Goal: Obtain resource: Download file/media

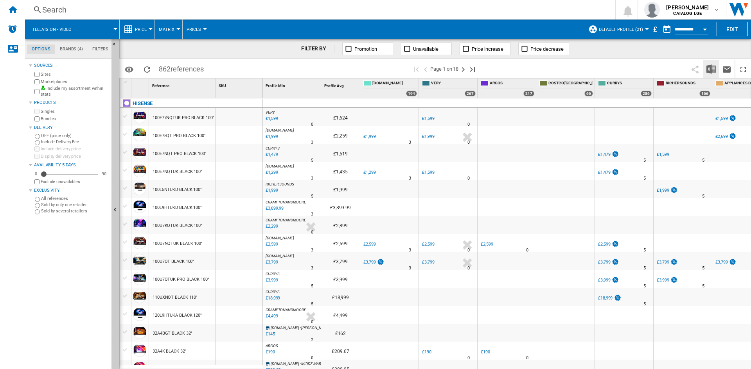
click at [712, 70] on img "Download in Excel" at bounding box center [710, 69] width 9 height 9
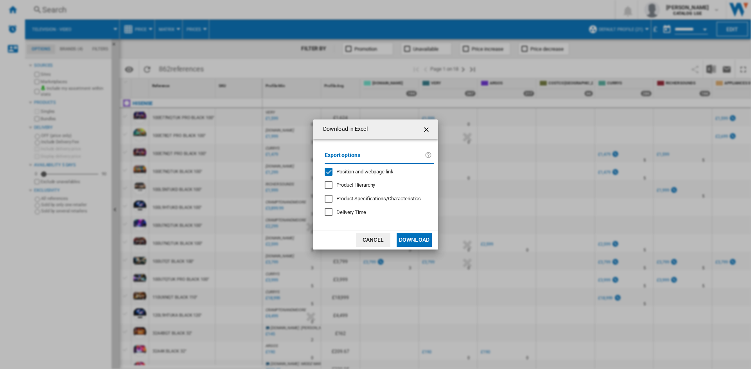
click at [338, 174] on span "Position and webpage link" at bounding box center [364, 172] width 57 height 6
click at [412, 238] on button "Download" at bounding box center [413, 240] width 35 height 14
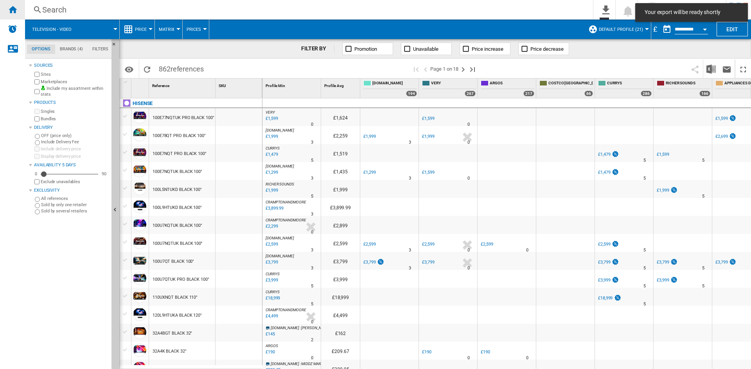
click at [17, 12] on ng-md-icon "Home" at bounding box center [12, 9] width 9 height 9
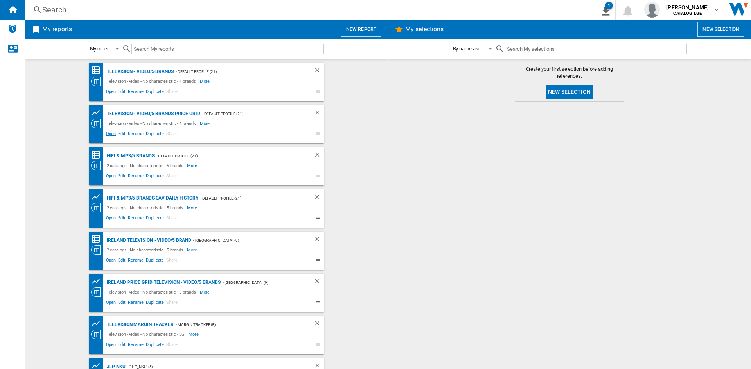
click at [111, 136] on span "Open" at bounding box center [111, 134] width 13 height 9
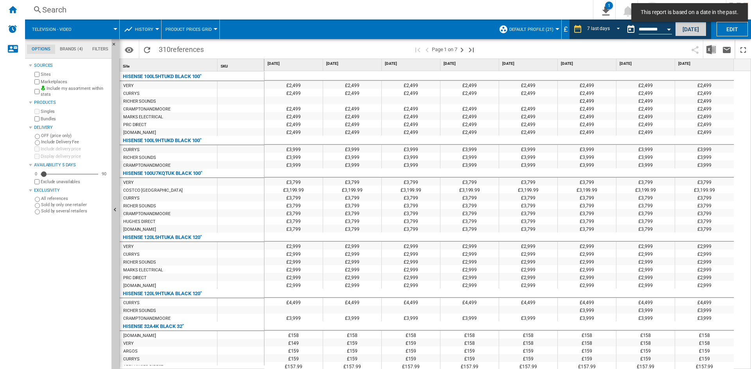
click at [688, 31] on button "[DATE]" at bounding box center [690, 29] width 31 height 14
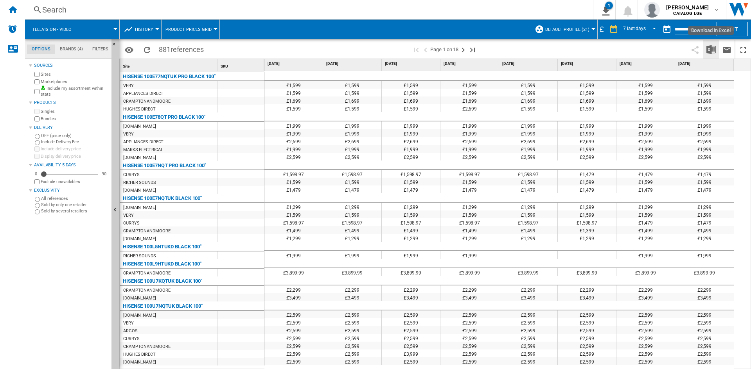
click at [705, 55] on button "Download in Excel" at bounding box center [711, 49] width 16 height 18
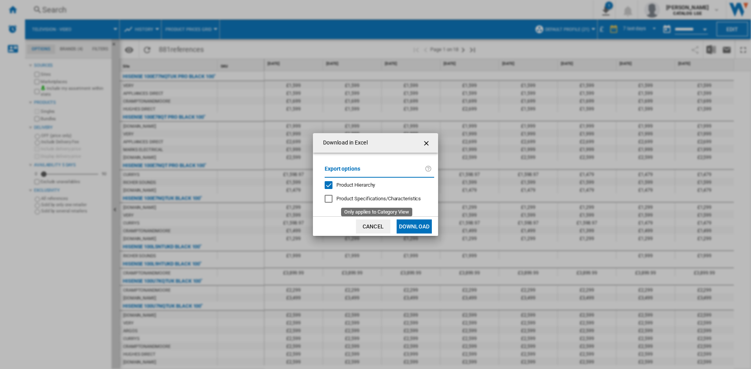
click at [367, 183] on span "Product Hierarchy" at bounding box center [355, 185] width 39 height 6
click at [409, 223] on button "Download" at bounding box center [413, 227] width 35 height 14
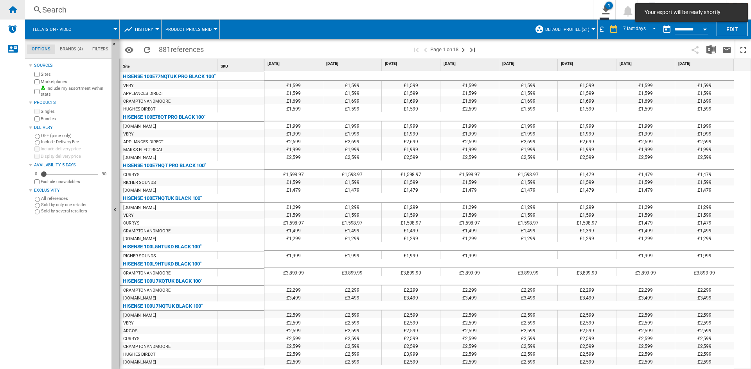
click at [18, 11] on div "Home" at bounding box center [12, 10] width 25 height 20
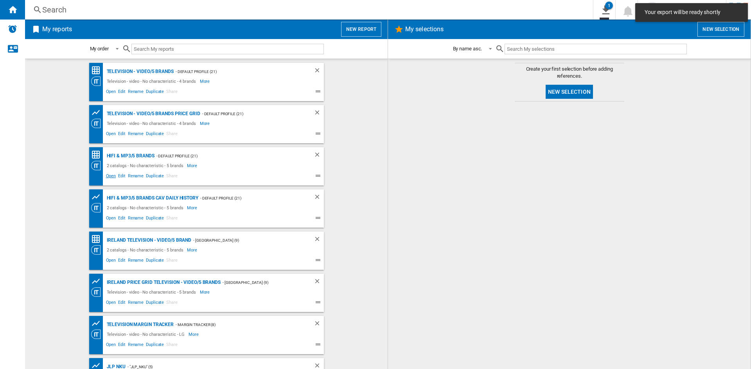
click at [109, 179] on span "Open" at bounding box center [111, 176] width 13 height 9
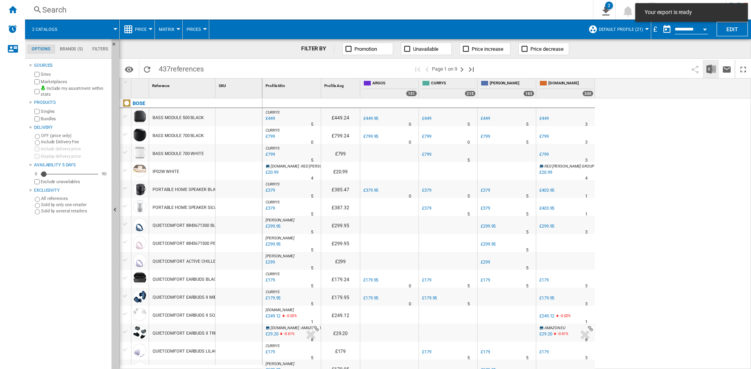
click at [710, 71] on img "Download in Excel" at bounding box center [710, 69] width 9 height 9
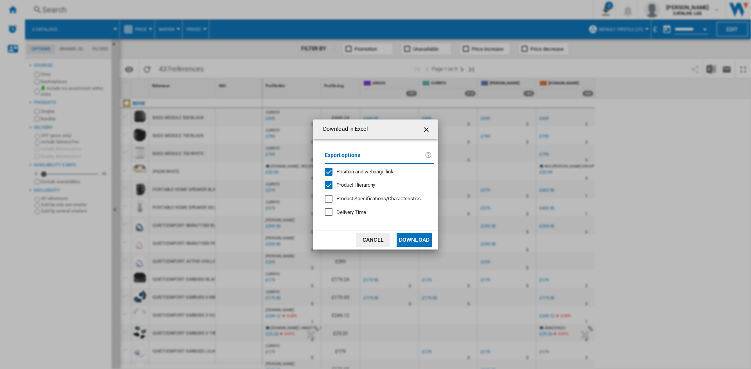
drag, startPoint x: 354, startPoint y: 174, endPoint x: 352, endPoint y: 183, distance: 9.3
click at [354, 174] on span "Position and webpage link" at bounding box center [364, 172] width 57 height 6
click at [341, 187] on span "Product Hierarchy" at bounding box center [355, 185] width 39 height 6
click at [430, 250] on div "Download in Excel Export options Position and webpage link Product Hierarchy Pr…" at bounding box center [375, 184] width 751 height 369
click at [426, 242] on button "Download" at bounding box center [413, 240] width 35 height 14
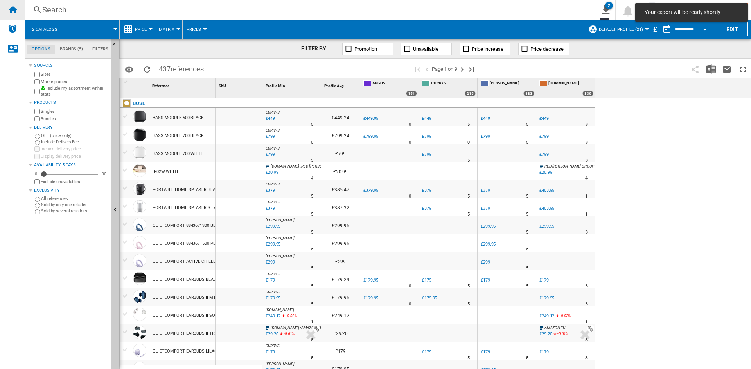
click at [7, 8] on div "Home" at bounding box center [12, 10] width 25 height 20
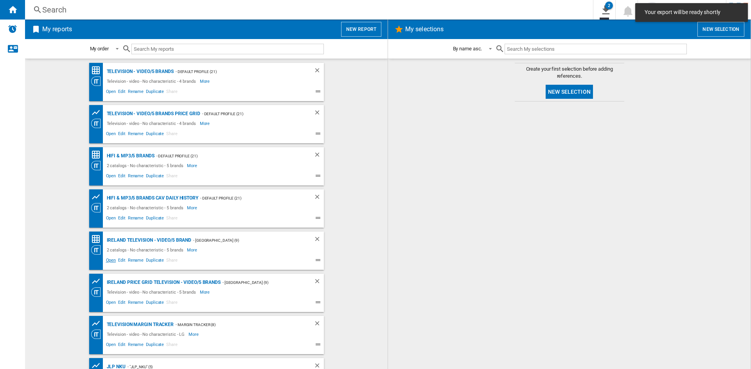
click at [106, 259] on span "Open" at bounding box center [111, 261] width 13 height 9
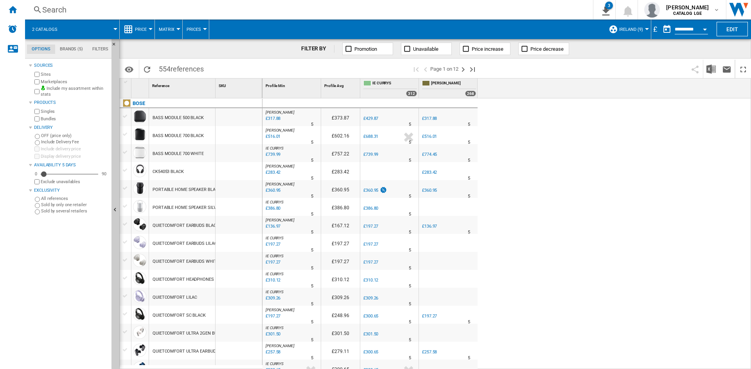
click at [651, 27] on div "£" at bounding box center [655, 29] width 8 height 10
click at [655, 28] on div "£" at bounding box center [655, 29] width 8 height 10
click at [642, 27] on button "Ireland (9)" at bounding box center [633, 30] width 28 height 20
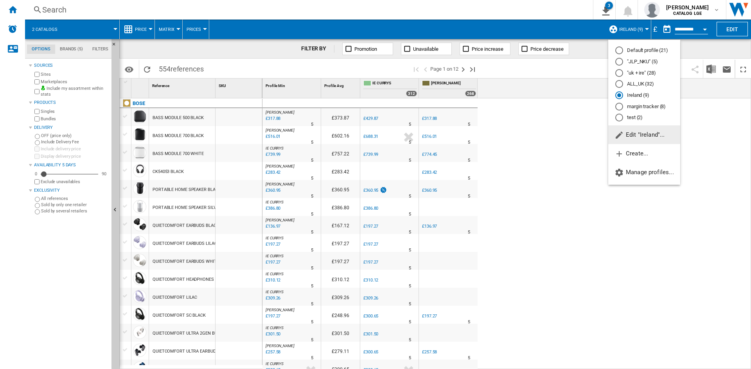
click at [581, 91] on md-backdrop at bounding box center [375, 184] width 751 height 369
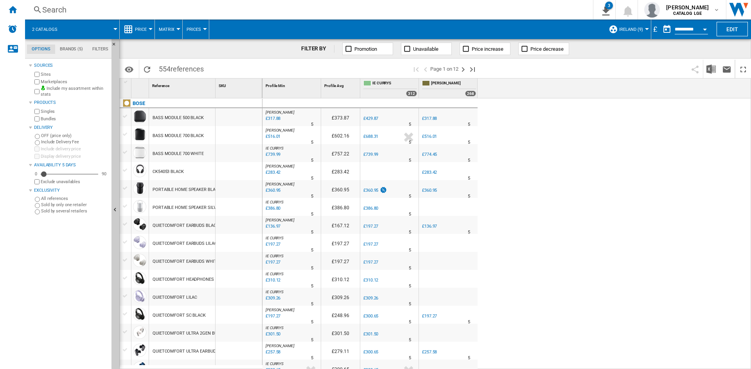
click at [656, 31] on div "£" at bounding box center [655, 29] width 8 height 10
click at [704, 30] on button "Open calendar" at bounding box center [704, 28] width 14 height 14
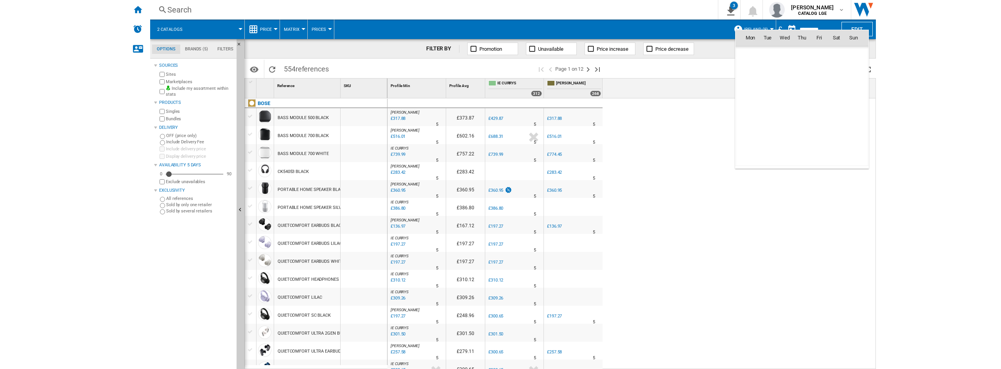
scroll to position [3730, 0]
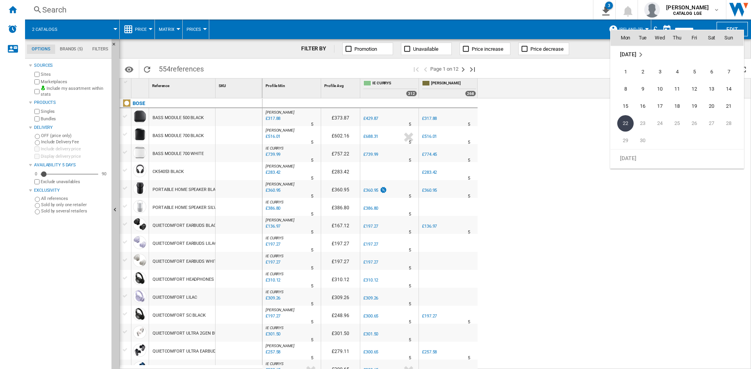
click at [577, 75] on div at bounding box center [375, 184] width 751 height 369
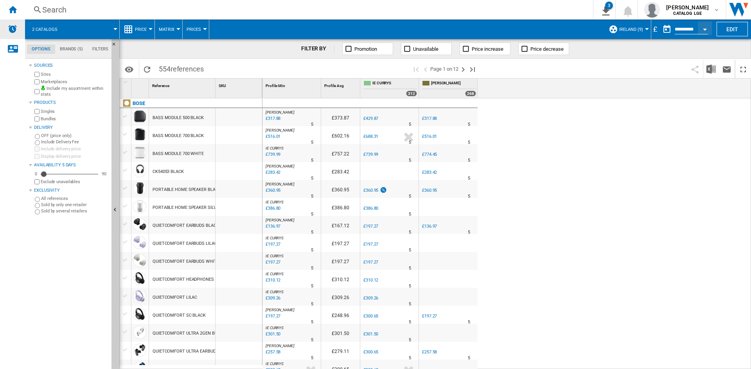
drag, startPoint x: 9, startPoint y: 12, endPoint x: 23, endPoint y: 24, distance: 18.3
click at [9, 12] on ng-md-icon "Home" at bounding box center [12, 9] width 9 height 9
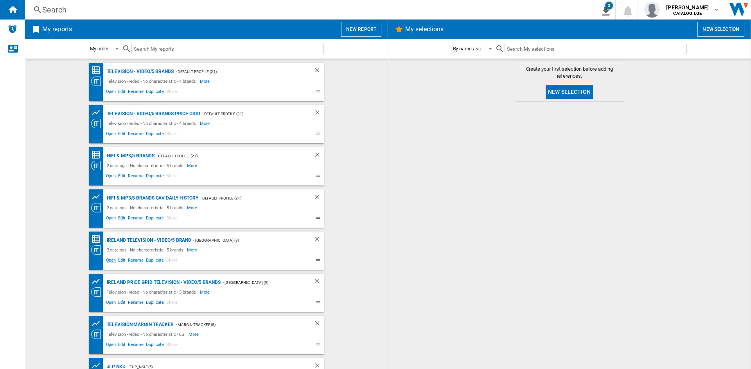
click at [106, 264] on span "Open" at bounding box center [111, 261] width 13 height 9
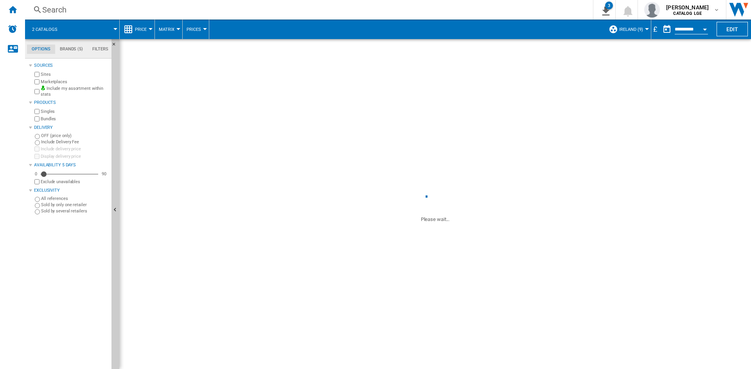
click at [655, 28] on div "£" at bounding box center [655, 29] width 8 height 10
click at [646, 29] on div at bounding box center [647, 29] width 4 height 2
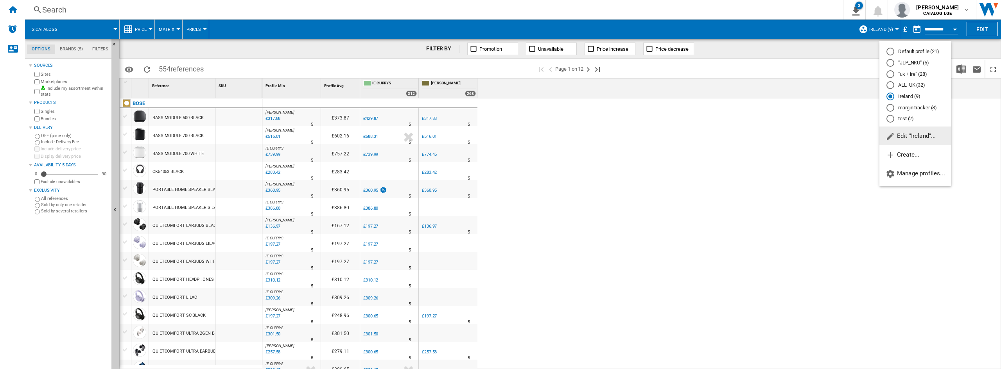
click at [750, 30] on md-backdrop at bounding box center [500, 184] width 1001 height 369
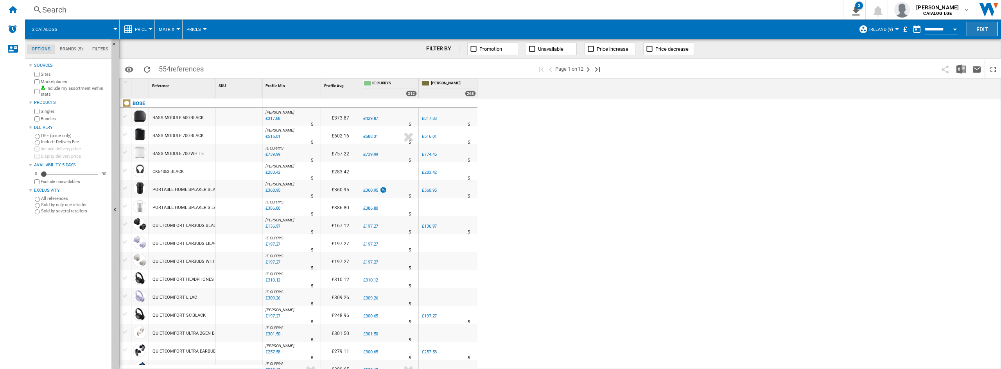
click at [750, 31] on button "Edit" at bounding box center [981, 29] width 31 height 14
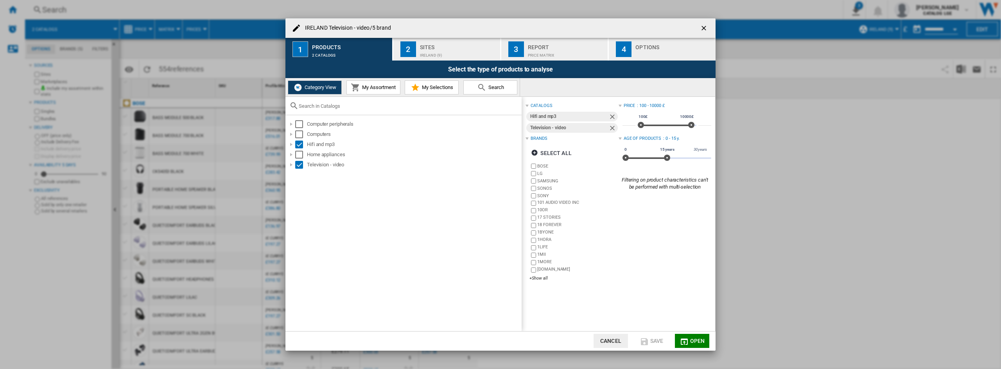
click at [439, 57] on div "Ireland (9)" at bounding box center [458, 53] width 77 height 8
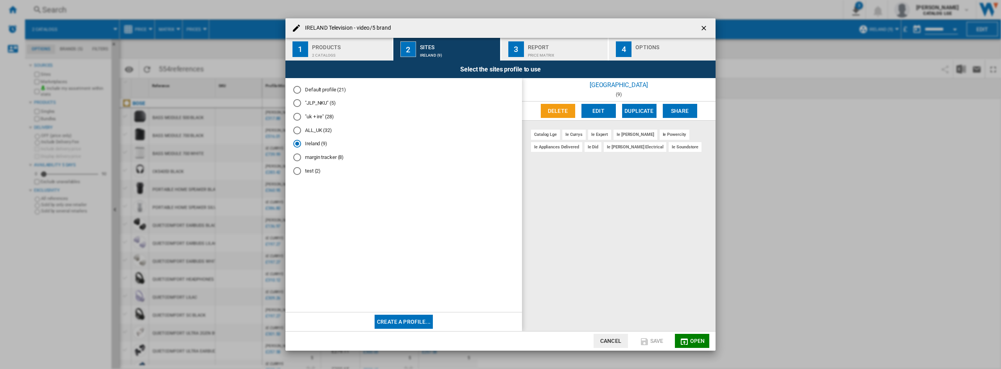
click at [551, 53] on div "Price Matrix" at bounding box center [566, 53] width 77 height 8
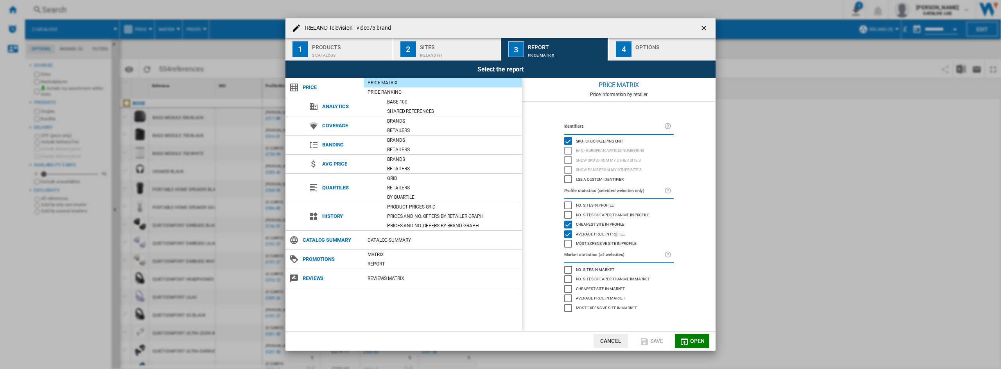
click at [652, 52] on div "button" at bounding box center [673, 53] width 77 height 8
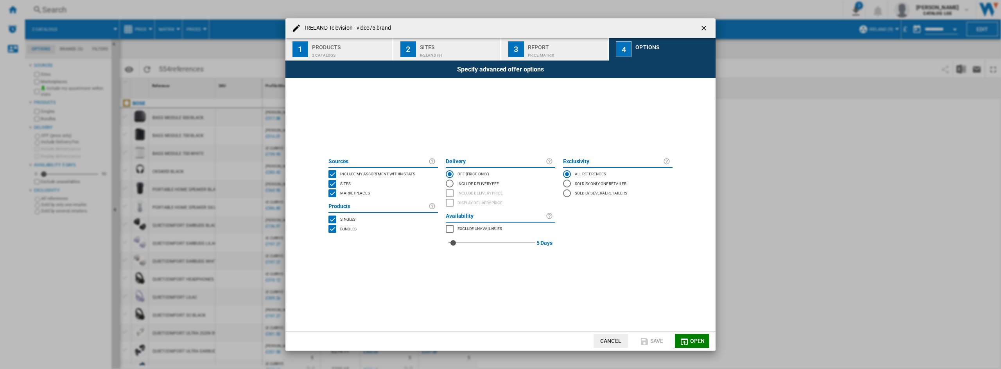
click at [706, 24] on ng-md-icon "getI18NText('BUTTONS.CLOSE_DIALOG')" at bounding box center [704, 28] width 9 height 9
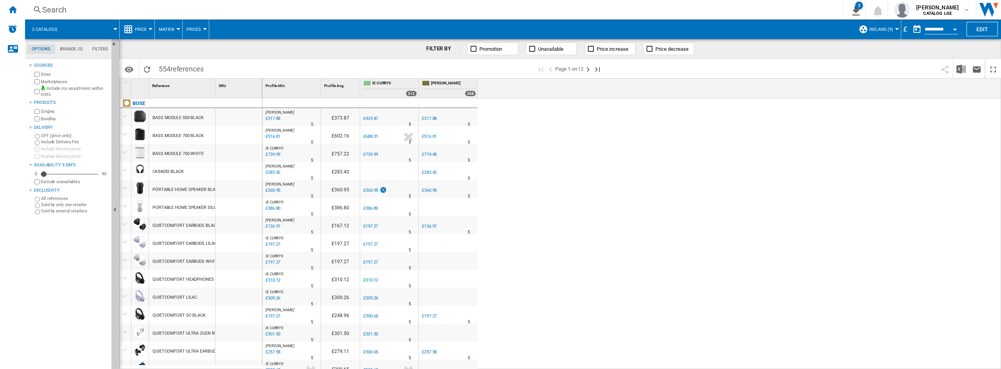
click at [66, 52] on md-tab-item "Brands (5)" at bounding box center [71, 49] width 32 height 9
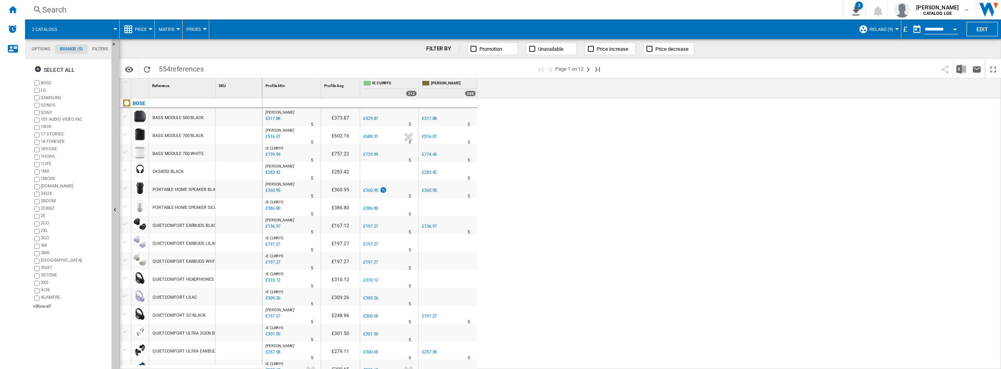
click at [95, 48] on md-tab-item "Filters" at bounding box center [100, 49] width 25 height 9
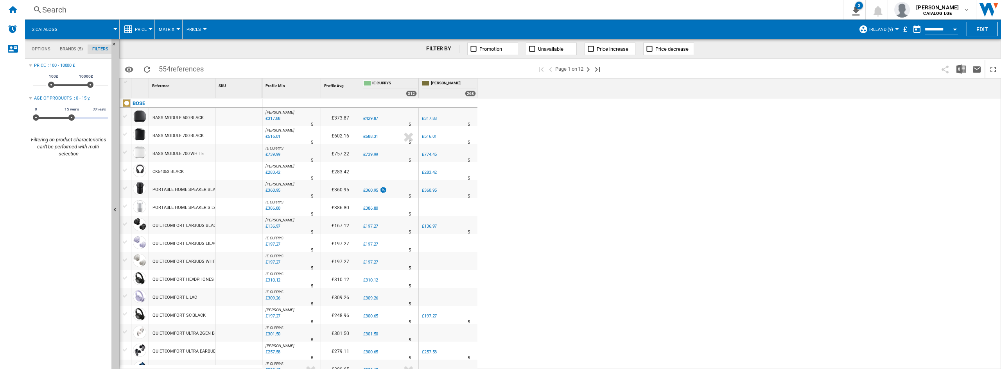
click at [39, 48] on md-tab-item "Options" at bounding box center [41, 49] width 28 height 9
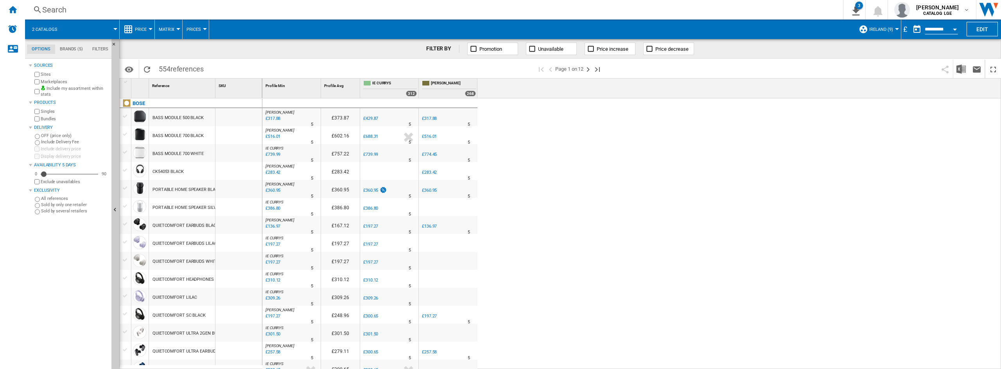
scroll to position [9, 0]
click at [750, 28] on div "£" at bounding box center [905, 29] width 8 height 10
click at [750, 27] on div "£" at bounding box center [905, 29] width 8 height 10
click at [750, 29] on div "£" at bounding box center [905, 29] width 8 height 10
click at [898, 29] on md-menu "Ireland (9) Default profile (21) "JLP_NKU" (5) "uk + ire" (28) ALL_UK (32) [GEO…" at bounding box center [878, 30] width 47 height 20
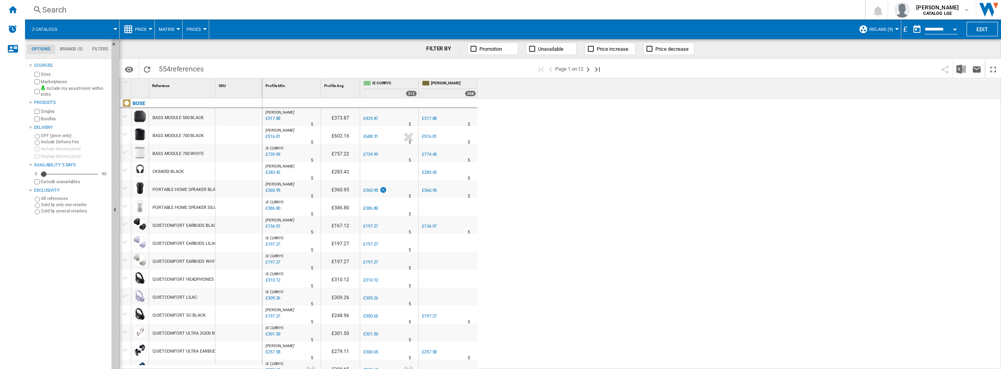
click at [896, 29] on div at bounding box center [897, 29] width 4 height 2
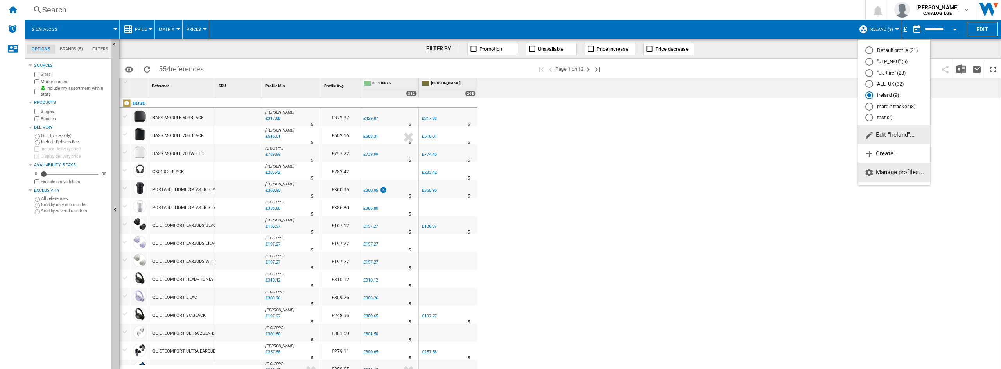
click at [898, 174] on span "Manage profiles..." at bounding box center [893, 172] width 59 height 7
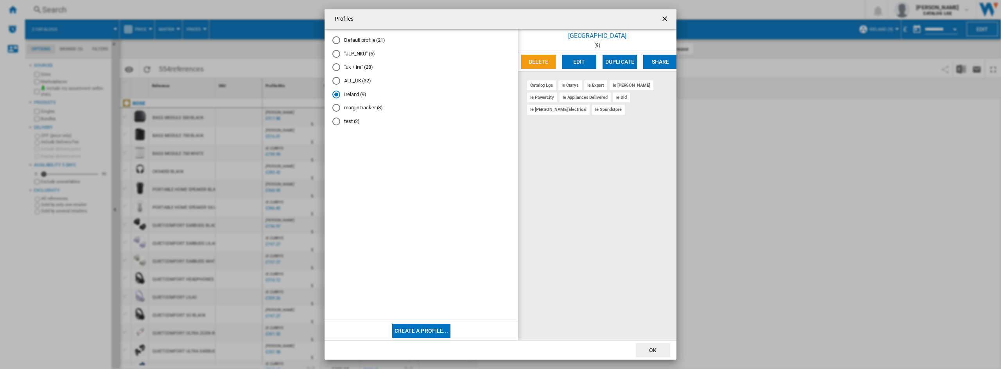
click at [668, 22] on ng-md-icon "getI18NText('BUTTONS.CLOSE_DIALOG')" at bounding box center [665, 19] width 9 height 9
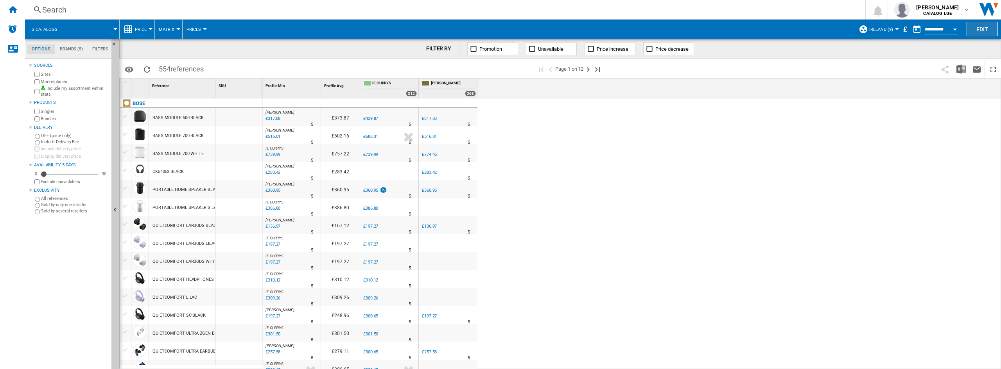
click at [975, 33] on button "Edit" at bounding box center [981, 29] width 31 height 14
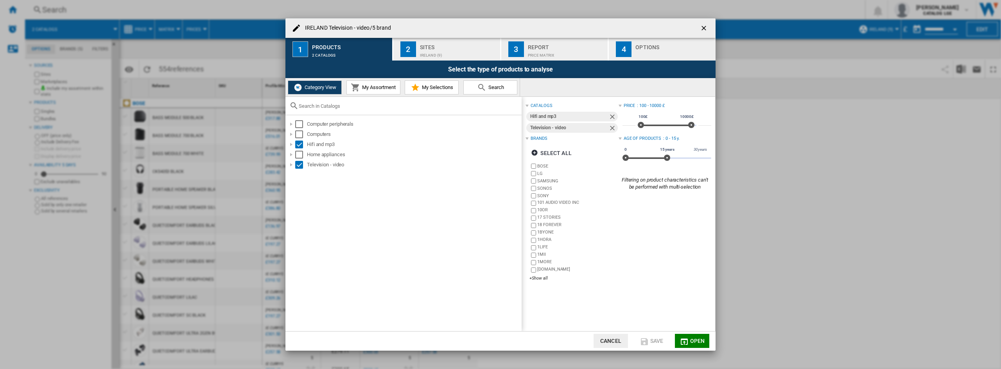
click at [705, 30] on ng-md-icon "getI18NText('BUTTONS.CLOSE_DIALOG')" at bounding box center [704, 28] width 9 height 9
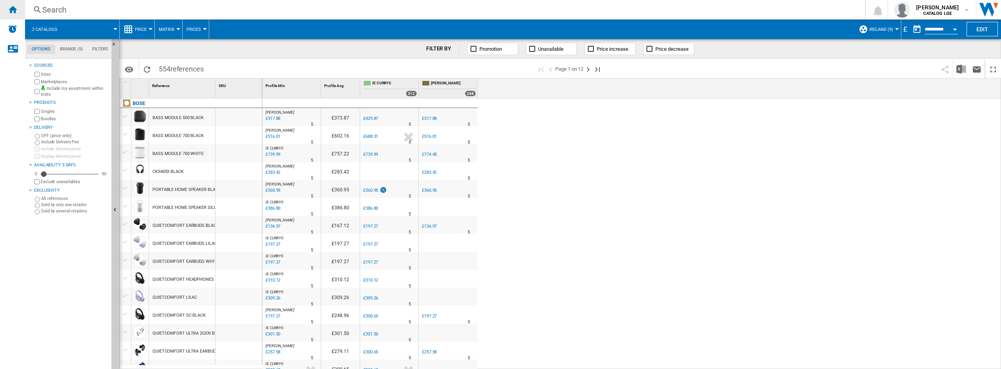
click at [13, 13] on ng-md-icon "Home" at bounding box center [12, 9] width 9 height 9
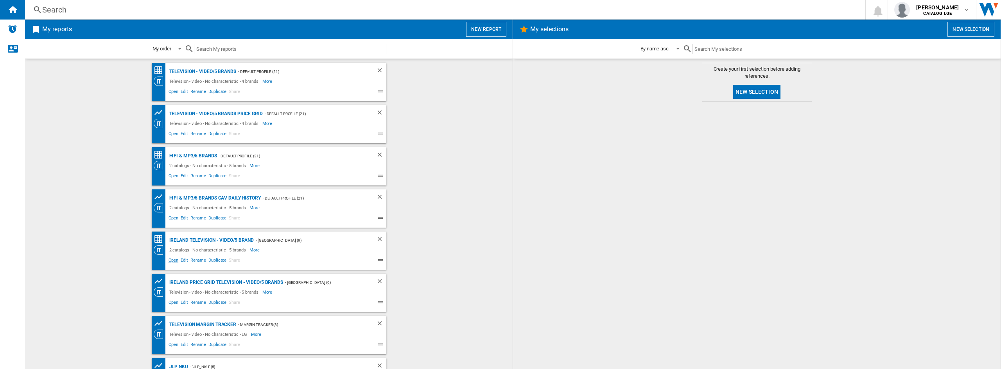
click at [169, 260] on span "Open" at bounding box center [173, 261] width 13 height 9
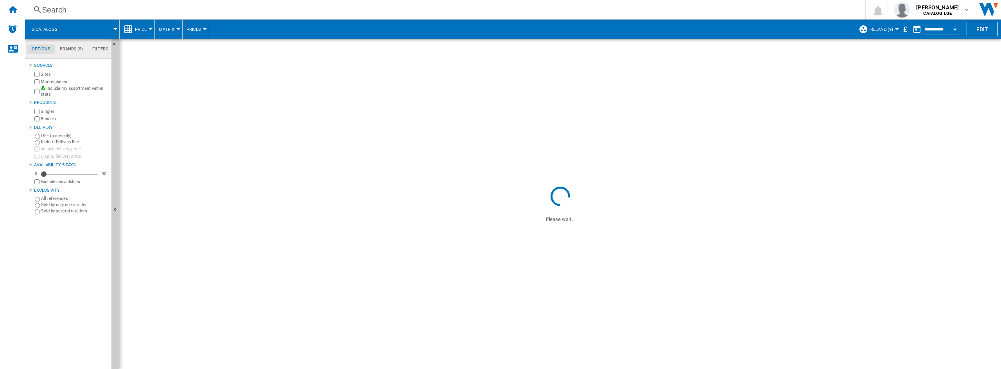
click at [904, 28] on div "£" at bounding box center [905, 29] width 8 height 10
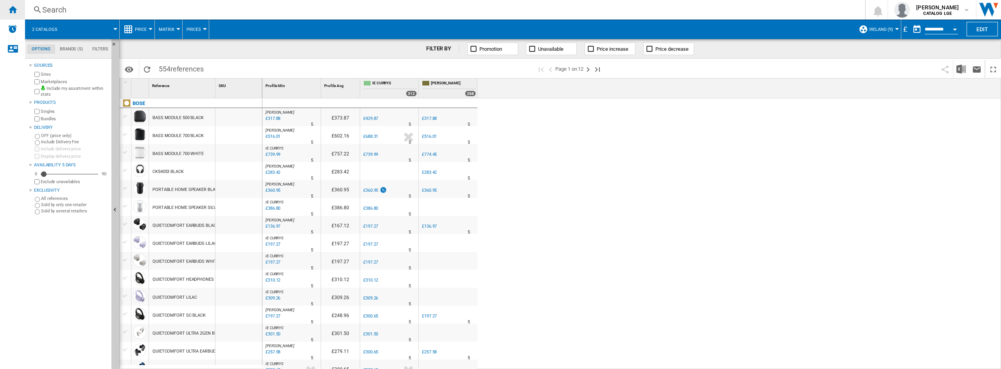
click at [7, 5] on div "Home" at bounding box center [12, 10] width 25 height 20
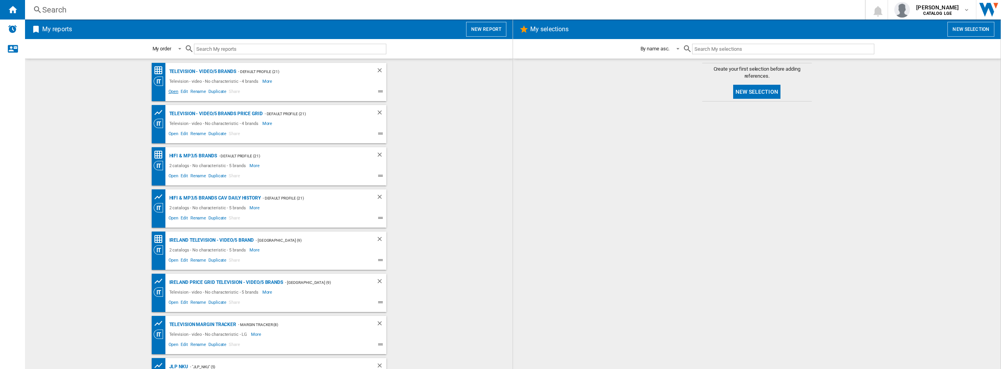
click at [172, 91] on span "Open" at bounding box center [173, 92] width 13 height 9
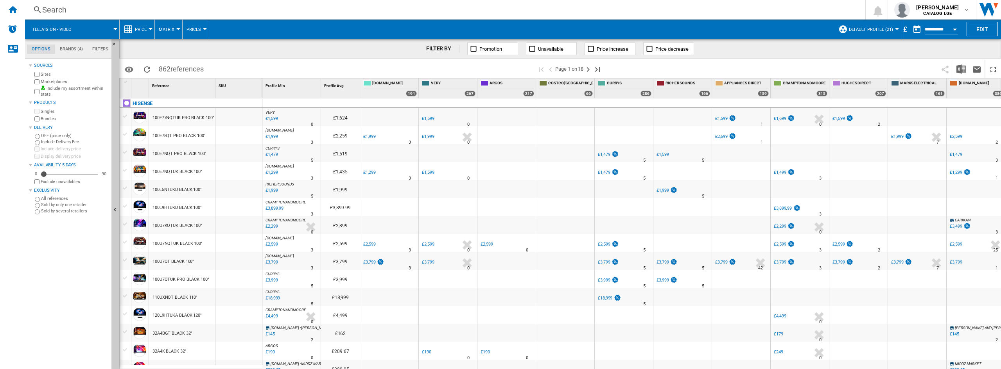
click at [943, 31] on input "**********" at bounding box center [941, 30] width 33 height 7
click at [950, 30] on button "Open calendar" at bounding box center [955, 28] width 14 height 14
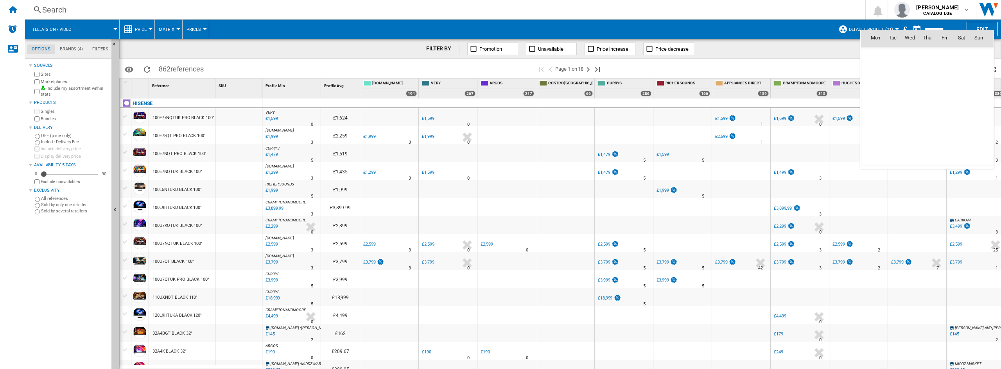
scroll to position [3730, 0]
click at [982, 107] on span "21" at bounding box center [979, 107] width 16 height 16
type input "**********"
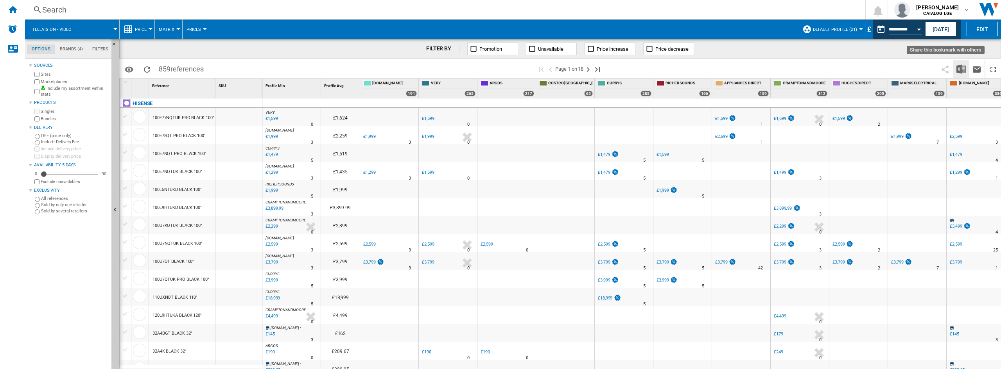
click at [959, 66] on img "Download in Excel" at bounding box center [960, 69] width 9 height 9
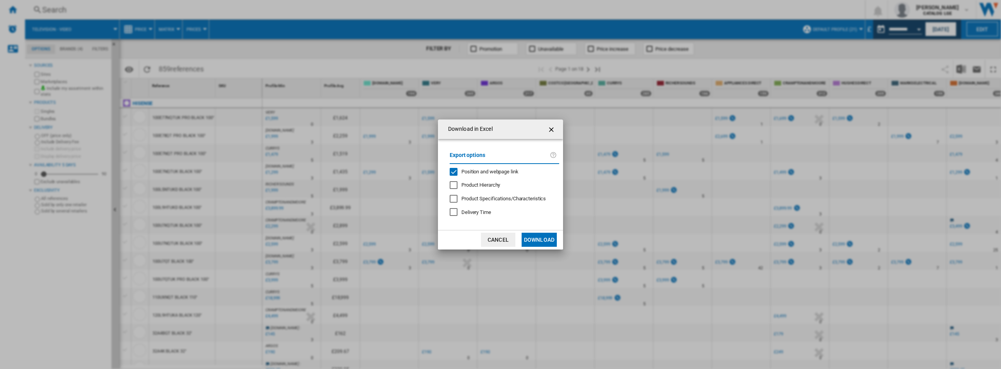
click at [504, 177] on div "Export options Position and webpage link Product Hierarchy Product Specificatio…" at bounding box center [504, 184] width 117 height 75
click at [503, 172] on span "Position and webpage link" at bounding box center [489, 172] width 57 height 6
click at [538, 239] on button "Download" at bounding box center [539, 240] width 35 height 14
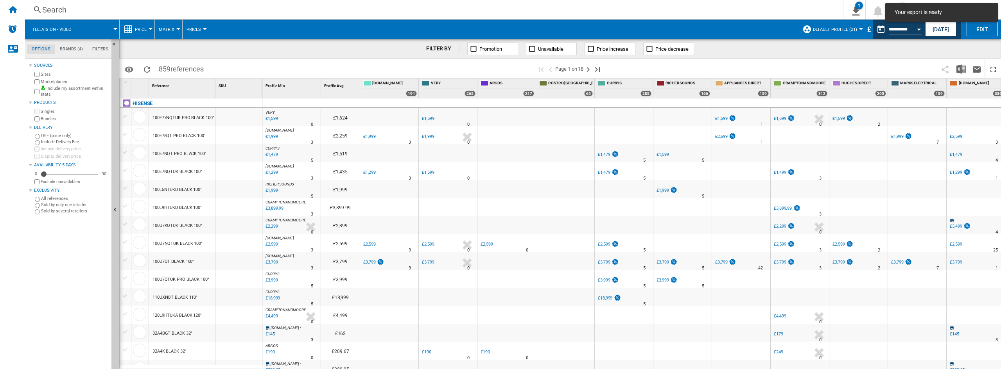
drag, startPoint x: 838, startPoint y: 65, endPoint x: 913, endPoint y: 40, distance: 78.9
click at [838, 65] on span at bounding box center [772, 69] width 329 height 18
click at [919, 26] on button "Open calendar" at bounding box center [919, 28] width 14 height 14
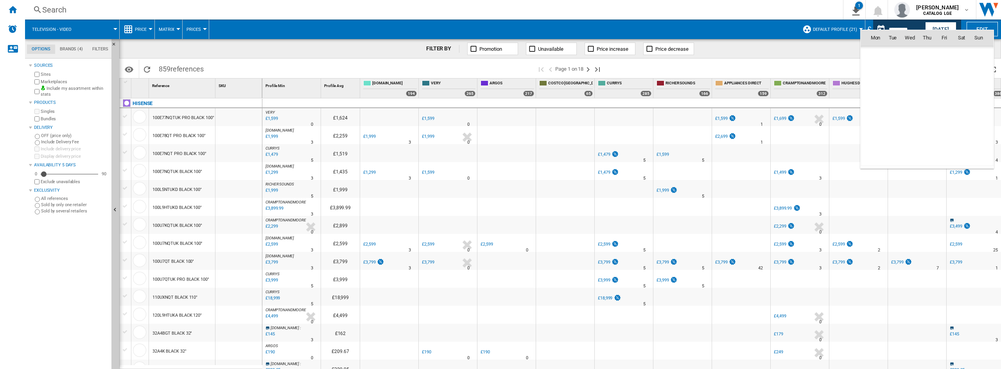
scroll to position [3730, 0]
click at [963, 106] on span "20" at bounding box center [962, 107] width 16 height 16
type input "**********"
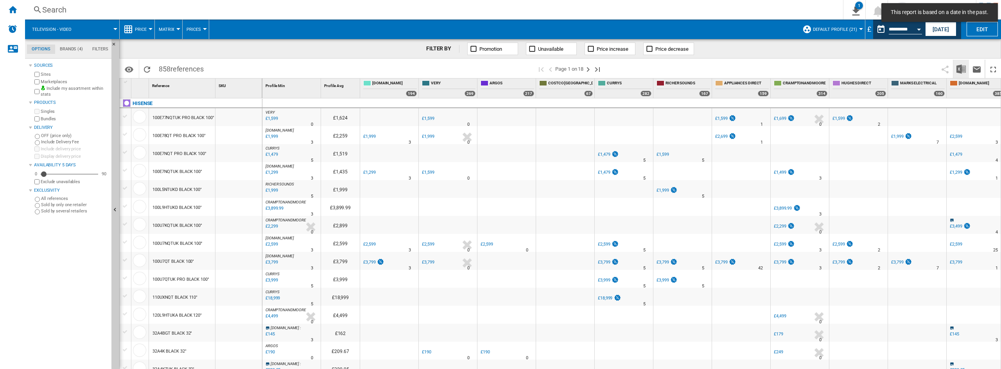
click at [959, 72] on img "Download in Excel" at bounding box center [960, 69] width 9 height 9
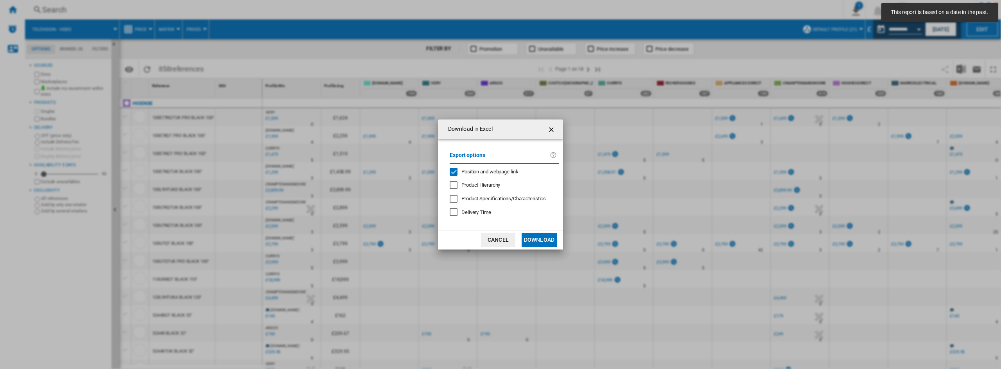
click at [507, 169] on span "Position and webpage link" at bounding box center [489, 172] width 57 height 6
click at [544, 238] on button "Download" at bounding box center [539, 240] width 35 height 14
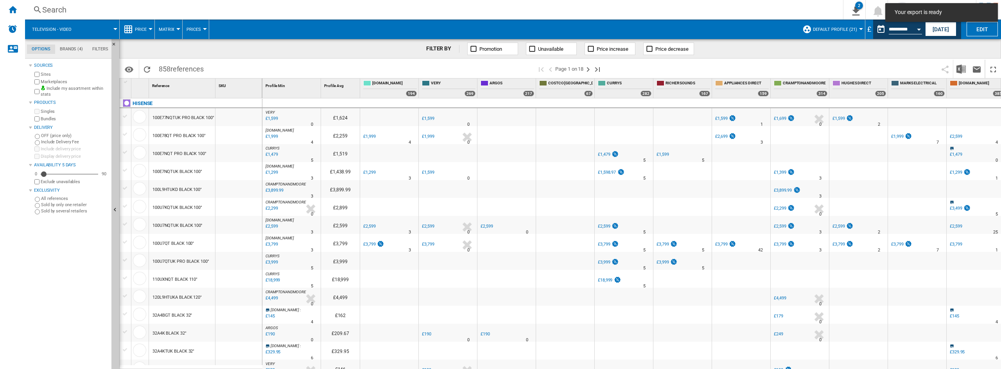
click at [760, 56] on div "FILTER BY Promotion Unavailable Price increase Price decrease" at bounding box center [560, 49] width 882 height 20
